Goal: Information Seeking & Learning: Learn about a topic

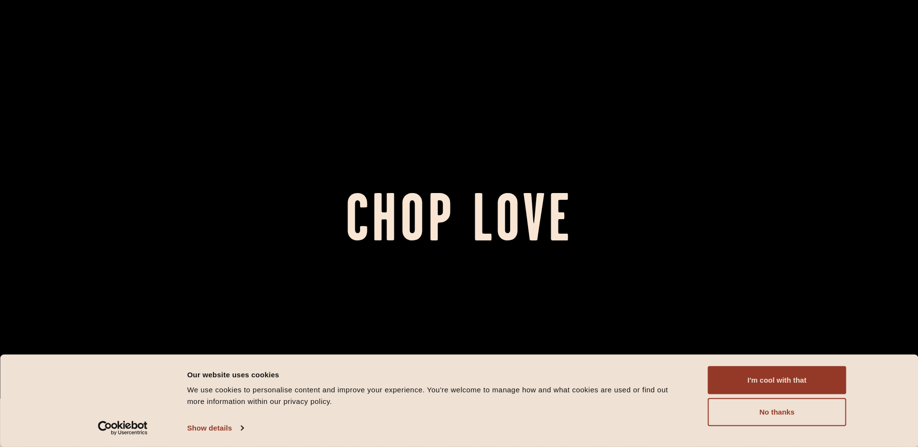
scroll to position [97, 0]
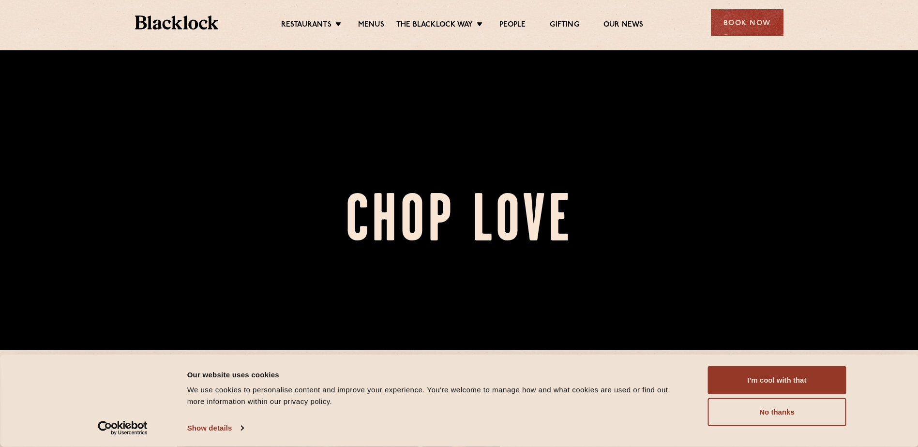
click at [796, 382] on button "I'm cool with that" at bounding box center [777, 380] width 138 height 28
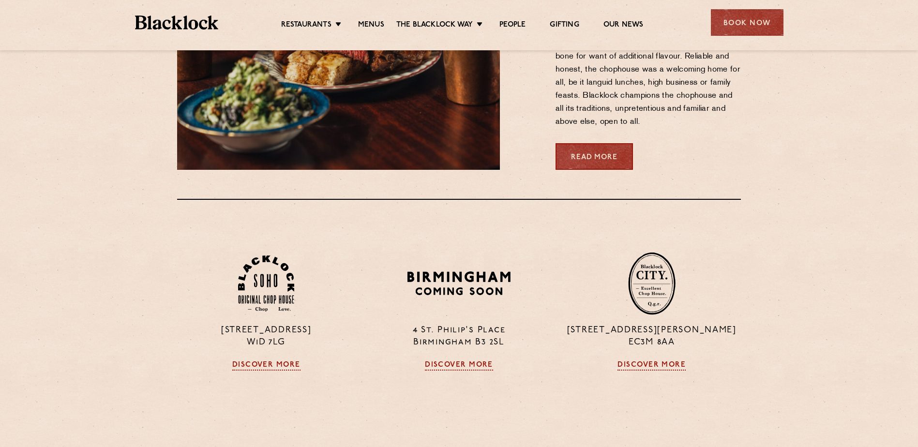
scroll to position [726, 0]
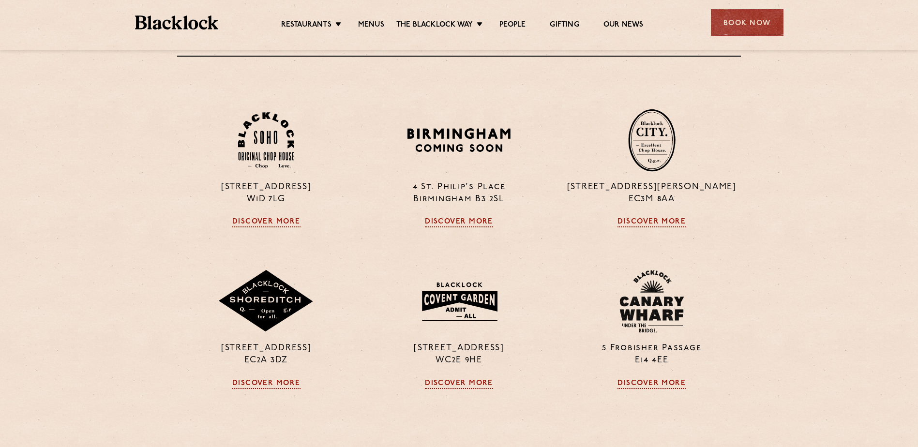
click at [662, 154] on img at bounding box center [651, 140] width 47 height 63
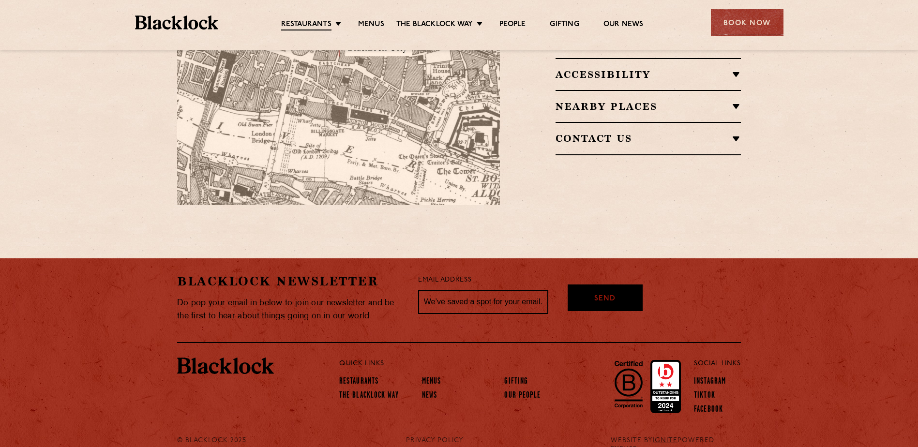
scroll to position [728, 0]
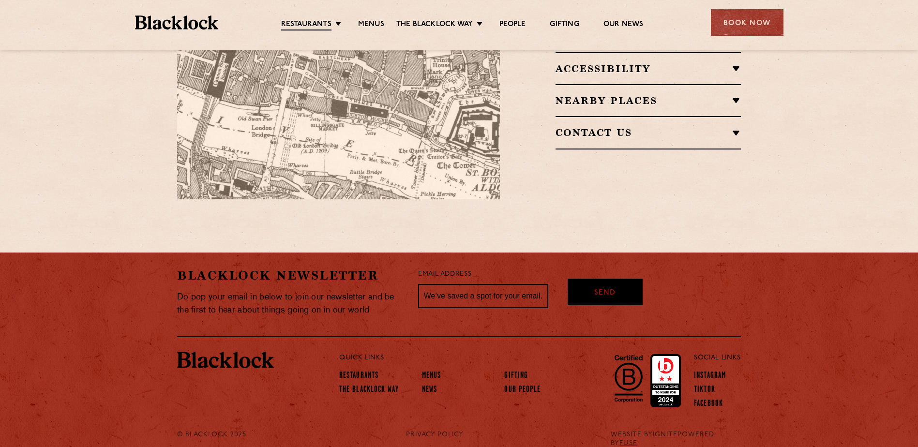
click at [535, 167] on div "Restaurant Information A two-minute walk from Monument tube station and a stone…" at bounding box center [627, 30] width 241 height 340
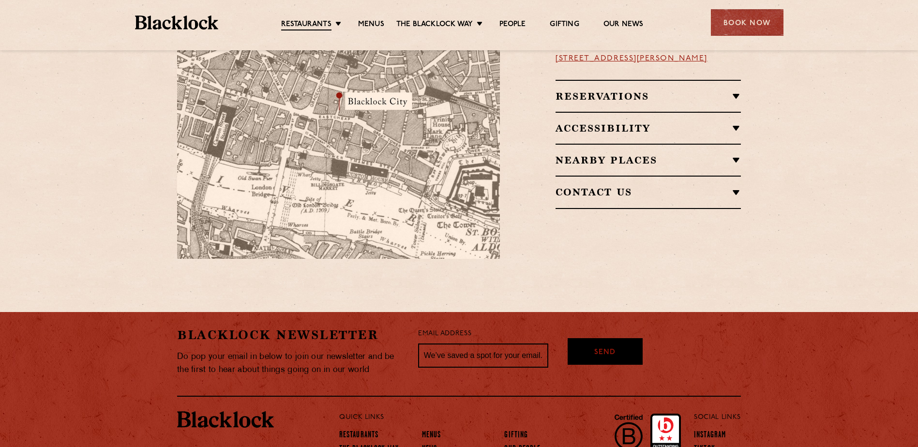
scroll to position [679, 0]
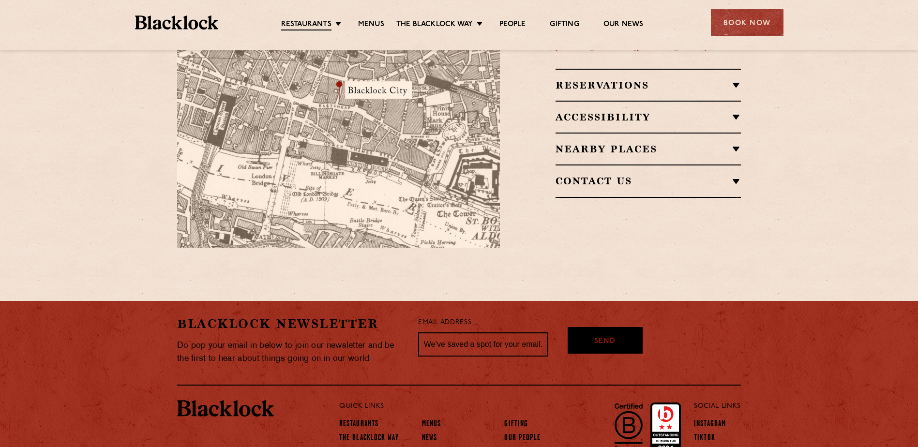
click at [429, 420] on link "Menus" at bounding box center [431, 425] width 19 height 10
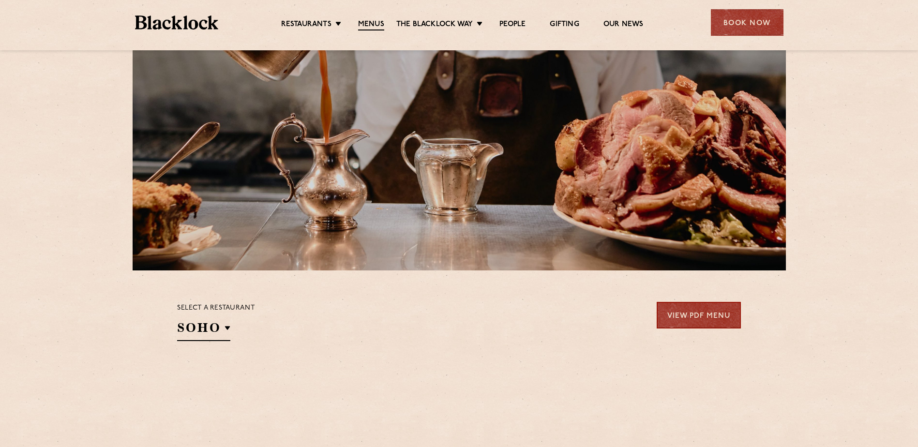
scroll to position [242, 0]
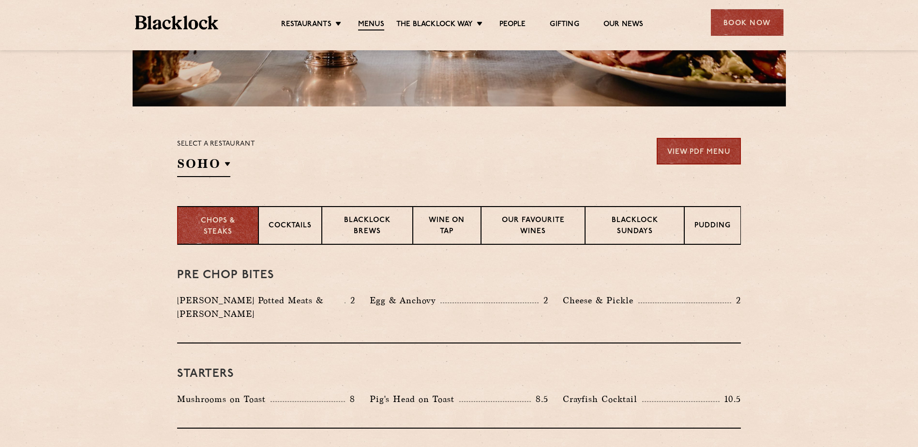
click at [227, 163] on h2 "SOHO" at bounding box center [203, 166] width 53 height 22
click at [0, 0] on p "City" at bounding box center [0, 0] width 0 height 0
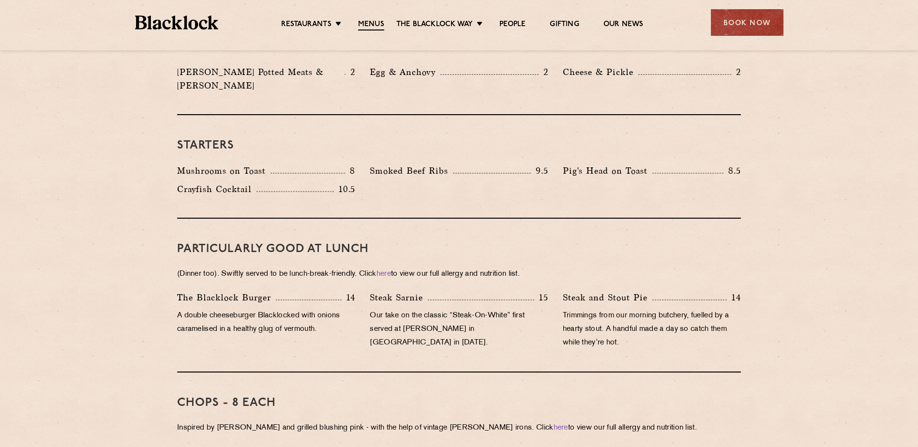
scroll to position [339, 0]
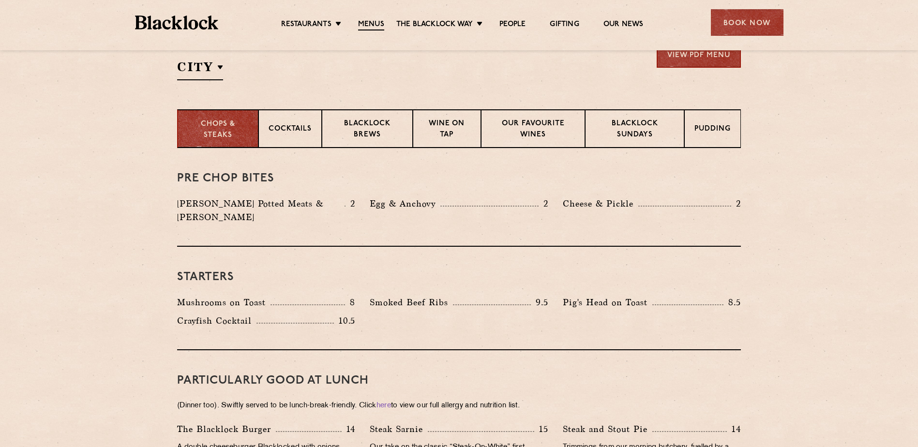
click at [735, 132] on div "Pudding" at bounding box center [712, 128] width 57 height 39
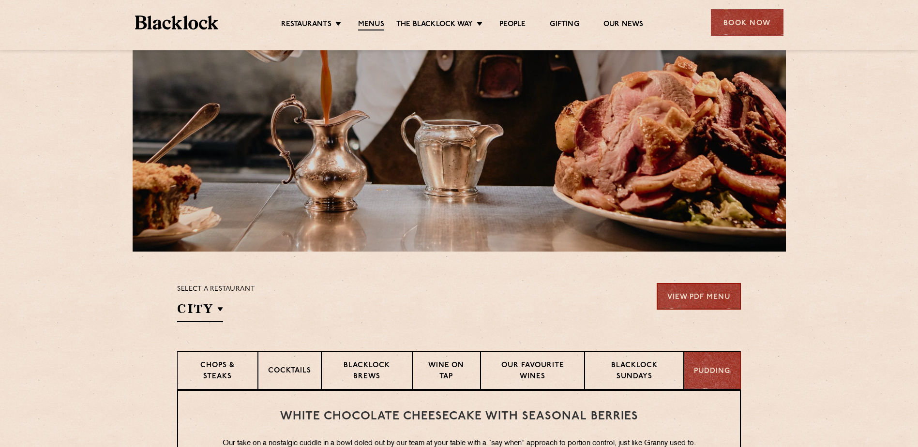
scroll to position [0, 0]
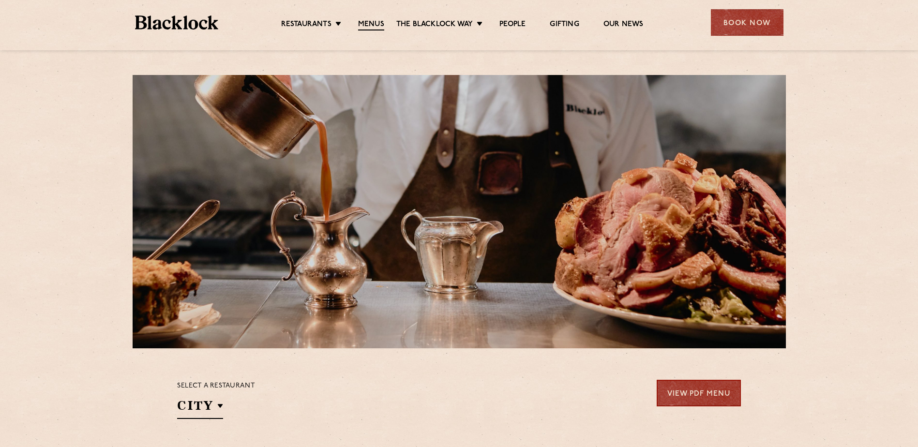
click at [317, 25] on link "Restaurants" at bounding box center [306, 25] width 50 height 10
